Goal: Task Accomplishment & Management: Manage account settings

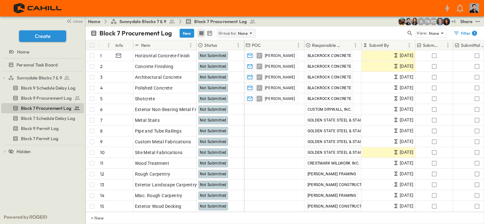
click at [234, 31] on p "Group by:" at bounding box center [227, 33] width 18 height 6
click at [232, 60] on p "Responsible Contractor" at bounding box center [236, 63] width 36 height 13
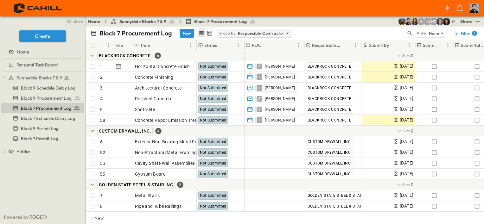
click at [233, 34] on p "Group by:" at bounding box center [227, 33] width 18 height 6
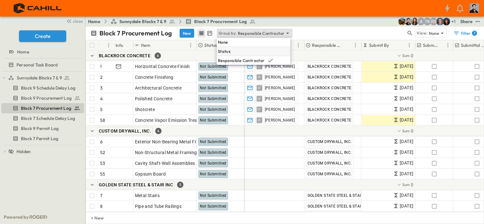
click at [229, 54] on p "Status" at bounding box center [224, 51] width 13 height 6
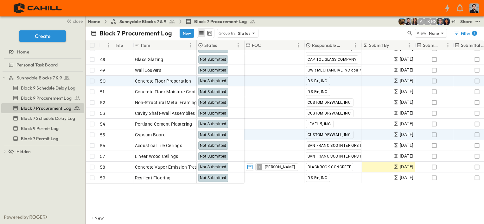
scroll to position [450, 0]
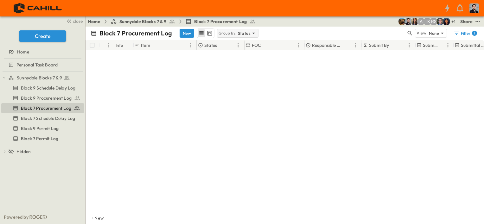
click at [244, 35] on p "Status" at bounding box center [244, 33] width 13 height 6
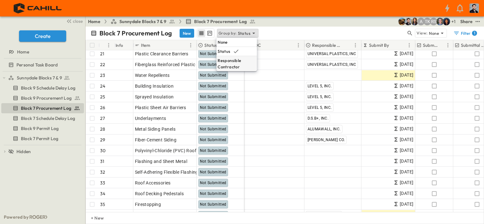
click at [239, 65] on p "Responsible Contractor" at bounding box center [236, 63] width 38 height 13
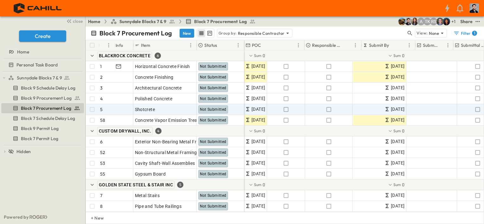
scroll to position [0, 0]
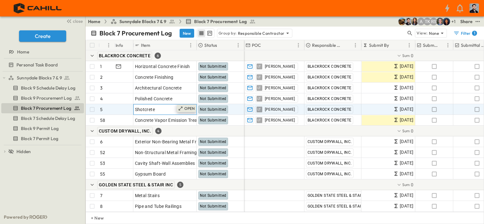
click at [193, 108] on p "OPEN" at bounding box center [189, 108] width 11 height 5
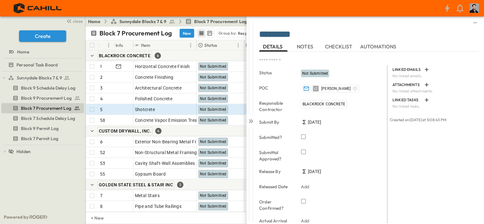
click at [305, 47] on span "NOTES" at bounding box center [306, 47] width 18 height 6
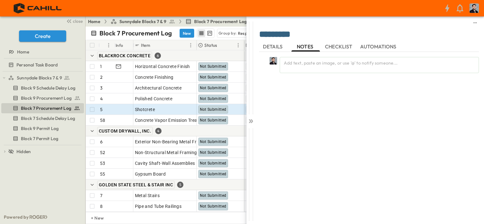
click at [271, 46] on span "DETAILS" at bounding box center [273, 47] width 21 height 6
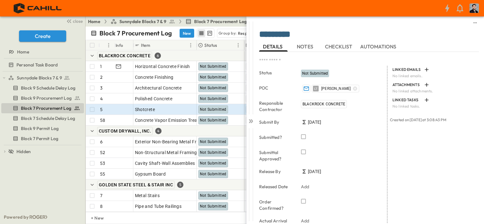
click at [339, 45] on span "CHECKLIST" at bounding box center [339, 47] width 29 height 6
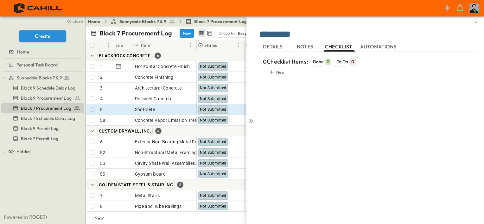
click at [276, 51] on button "DETAILS" at bounding box center [273, 46] width 28 height 10
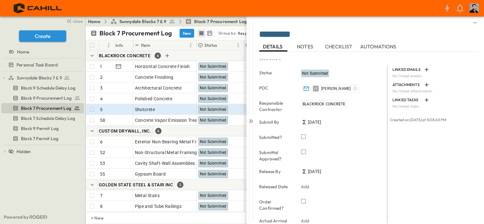
click at [184, 53] on div "BLACKROCK CONCRETE 6" at bounding box center [165, 55] width 158 height 11
click at [181, 53] on div "BLACKROCK CONCRETE 6" at bounding box center [165, 55] width 158 height 11
click at [472, 22] on icon "sidedrawer-menu" at bounding box center [474, 22] width 5 height 5
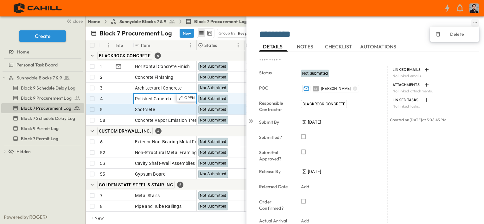
click at [147, 100] on span "Polished Concrete" at bounding box center [154, 99] width 38 height 6
click at [173, 41] on div "Item" at bounding box center [161, 45] width 52 height 10
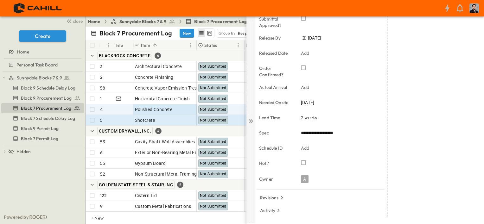
click at [249, 121] on icon at bounding box center [251, 121] width 6 height 6
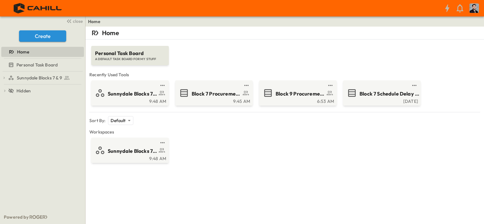
click at [260, 164] on div "Home Personal Task Board A DEFAULT TASK BOARD FOR MY STUFF Recently Used Tools …" at bounding box center [284, 139] width 398 height 224
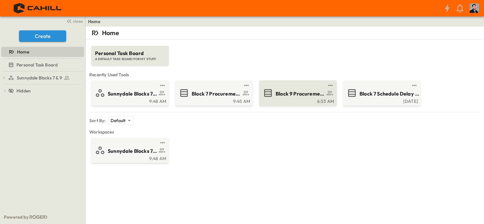
click at [308, 92] on span "Block 9 Procurement Log" at bounding box center [299, 93] width 49 height 7
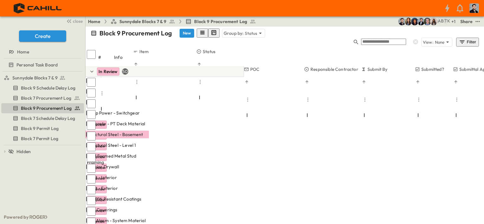
click at [335, 66] on p "Responsible Contractor" at bounding box center [334, 69] width 48 height 6
click at [334, 66] on p "Responsible Contractor" at bounding box center [334, 69] width 48 height 6
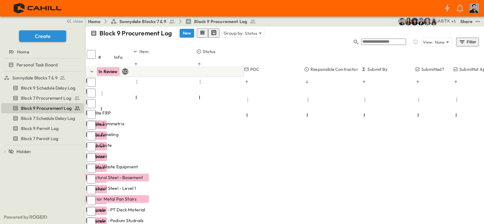
click at [207, 48] on p "Status" at bounding box center [209, 51] width 13 height 6
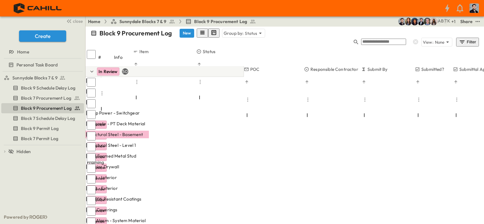
click at [203, 48] on div "Status" at bounding box center [219, 51] width 47 height 6
click at [234, 33] on p "Group by:" at bounding box center [233, 33] width 20 height 6
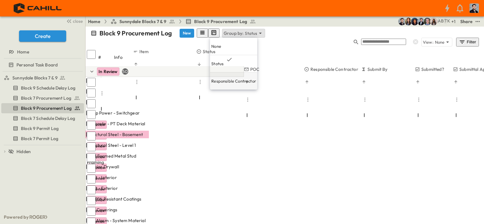
click at [237, 78] on p "Responsible Contractor" at bounding box center [233, 81] width 45 height 6
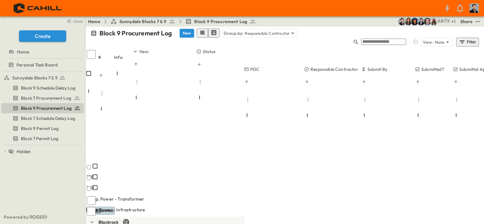
scroll to position [127, 0]
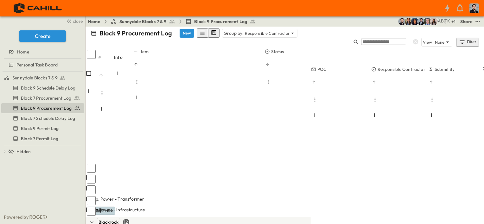
drag, startPoint x: 197, startPoint y: 42, endPoint x: 266, endPoint y: 53, distance: 69.4
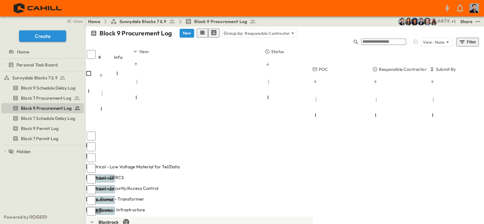
scroll to position [95, 0]
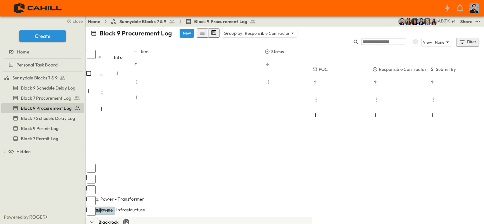
scroll to position [127, 0]
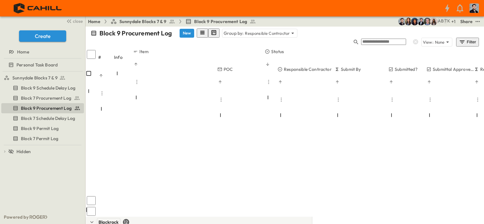
scroll to position [158, 95]
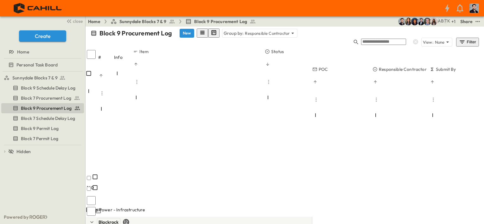
scroll to position [127, 0]
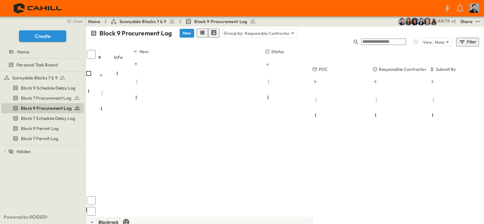
scroll to position [158, 0]
click at [155, 22] on span "Sunnydale Blocks 7 & 9" at bounding box center [142, 21] width 47 height 6
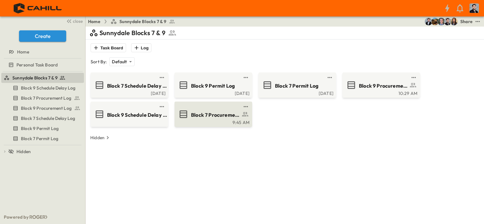
click at [198, 113] on span "Block 7 Procurement Log" at bounding box center [215, 114] width 49 height 7
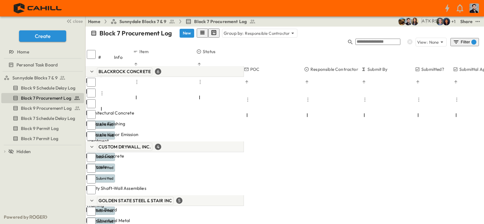
click at [148, 165] on p "OPEN" at bounding box center [142, 167] width 11 height 5
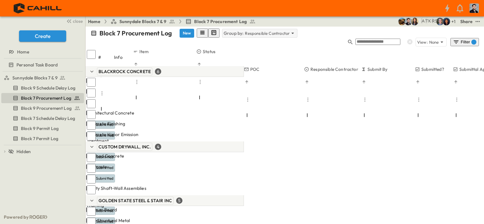
click at [247, 35] on p "Responsible Contractor" at bounding box center [267, 33] width 45 height 6
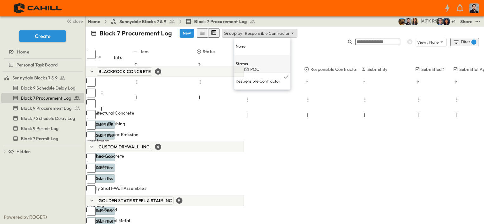
click at [237, 55] on div "Status" at bounding box center [262, 63] width 56 height 17
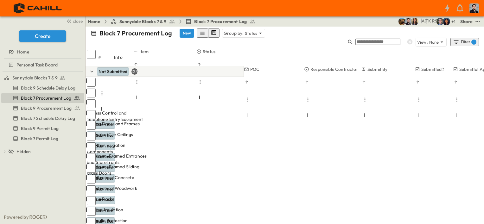
click at [386, 66] on p "Submit By" at bounding box center [377, 69] width 20 height 6
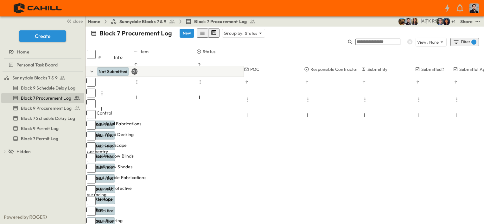
click at [386, 66] on p "Submit By" at bounding box center [377, 69] width 20 height 6
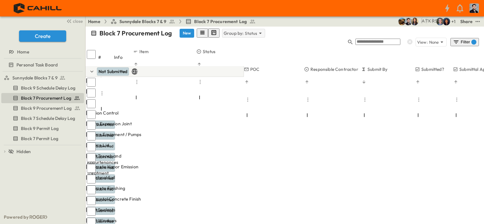
click at [228, 35] on p "Group by:" at bounding box center [233, 33] width 20 height 6
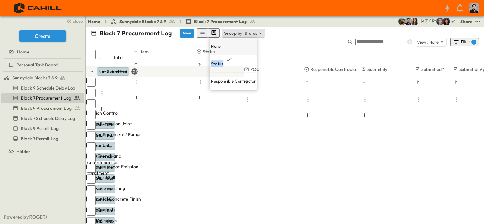
drag, startPoint x: 238, startPoint y: 47, endPoint x: 240, endPoint y: 43, distance: 4.8
click at [240, 43] on div "None Status Responsible Contractor" at bounding box center [233, 64] width 47 height 52
click at [240, 42] on div "None" at bounding box center [233, 46] width 47 height 17
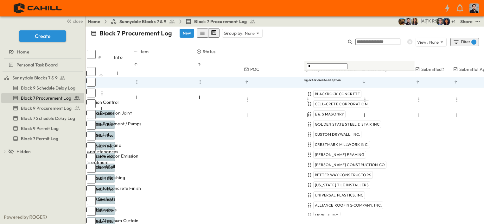
type input "**"
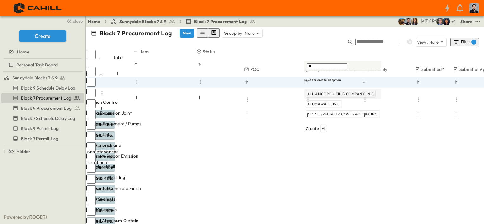
click at [324, 91] on span "ALLIANCE ROOFING COMPANY, INC." at bounding box center [340, 93] width 67 height 5
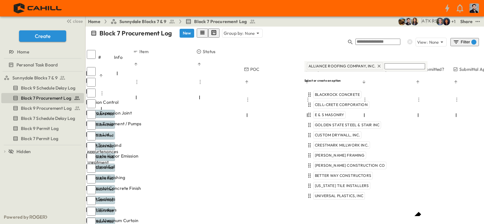
click at [376, 66] on icon at bounding box center [378, 66] width 5 height 5
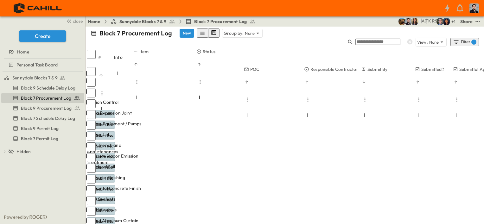
click at [148, 143] on p "OPEN" at bounding box center [142, 145] width 11 height 5
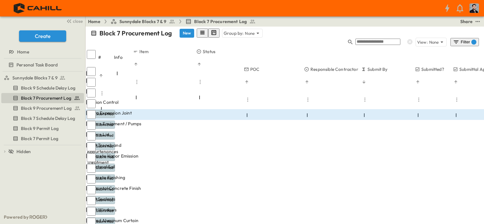
scroll to position [127, 0]
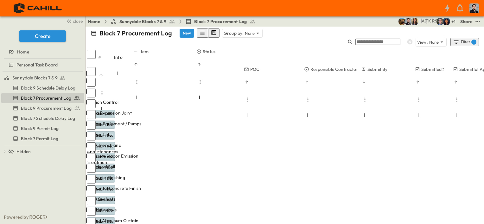
click at [148, 154] on p "OPEN" at bounding box center [142, 156] width 11 height 5
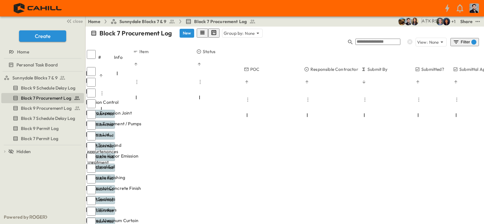
click at [149, 174] on div "OPEN" at bounding box center [139, 178] width 20 height 8
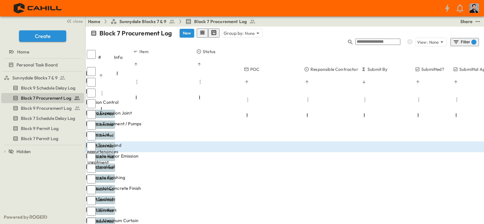
scroll to position [134, 0]
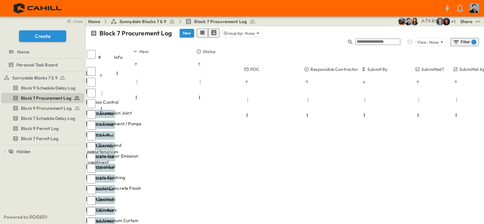
scroll to position [32, 0]
click at [148, 186] on p "OPEN" at bounding box center [142, 188] width 11 height 5
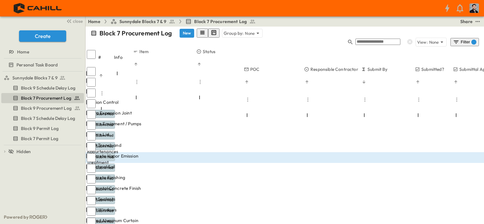
scroll to position [95, 0]
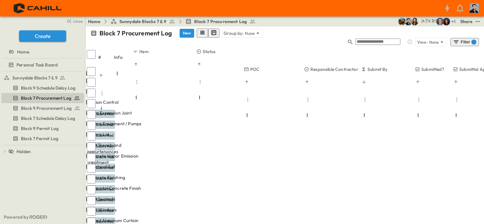
scroll to position [32, 0]
